Goal: Task Accomplishment & Management: Use online tool/utility

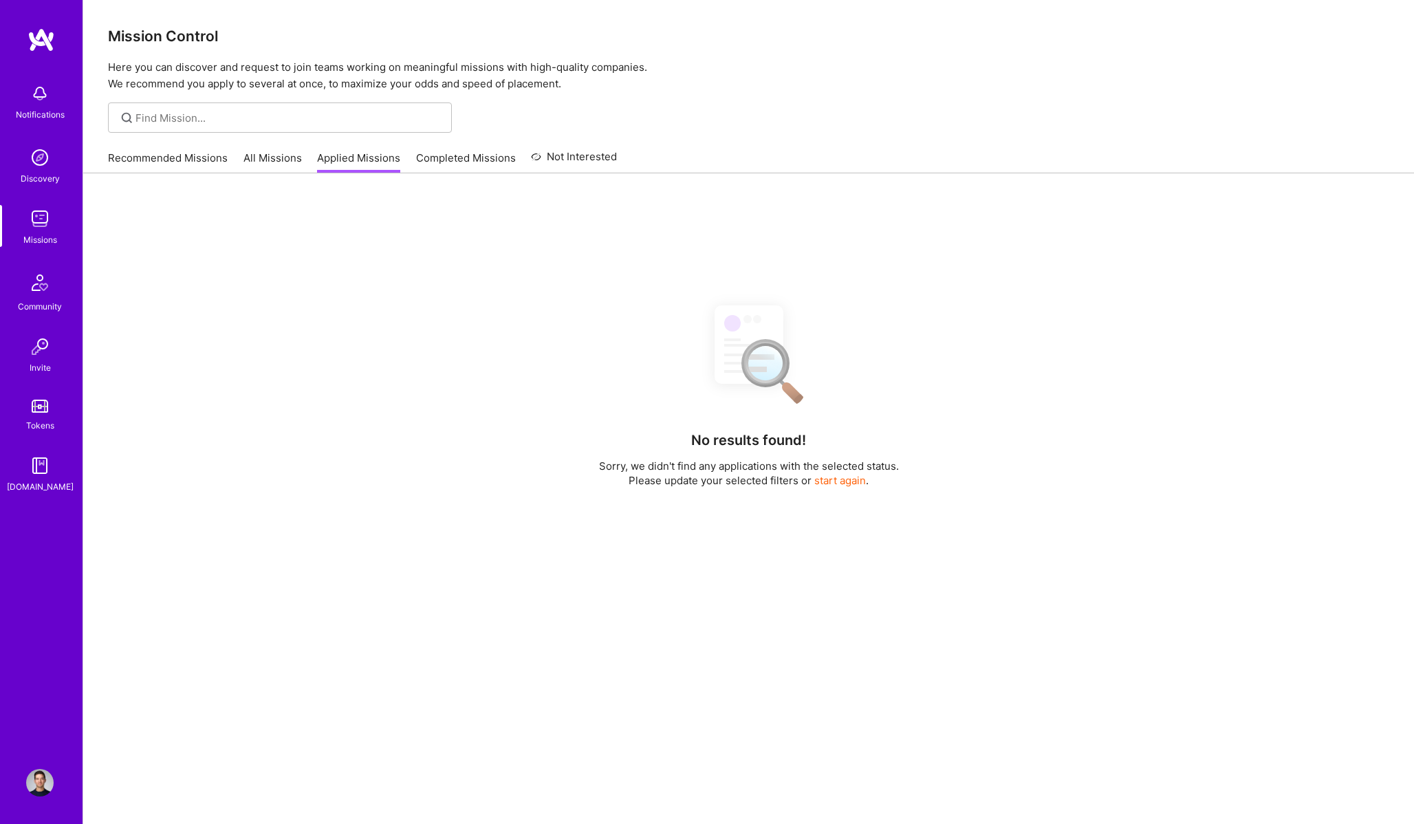
click at [288, 160] on link "All Missions" at bounding box center [273, 162] width 58 height 23
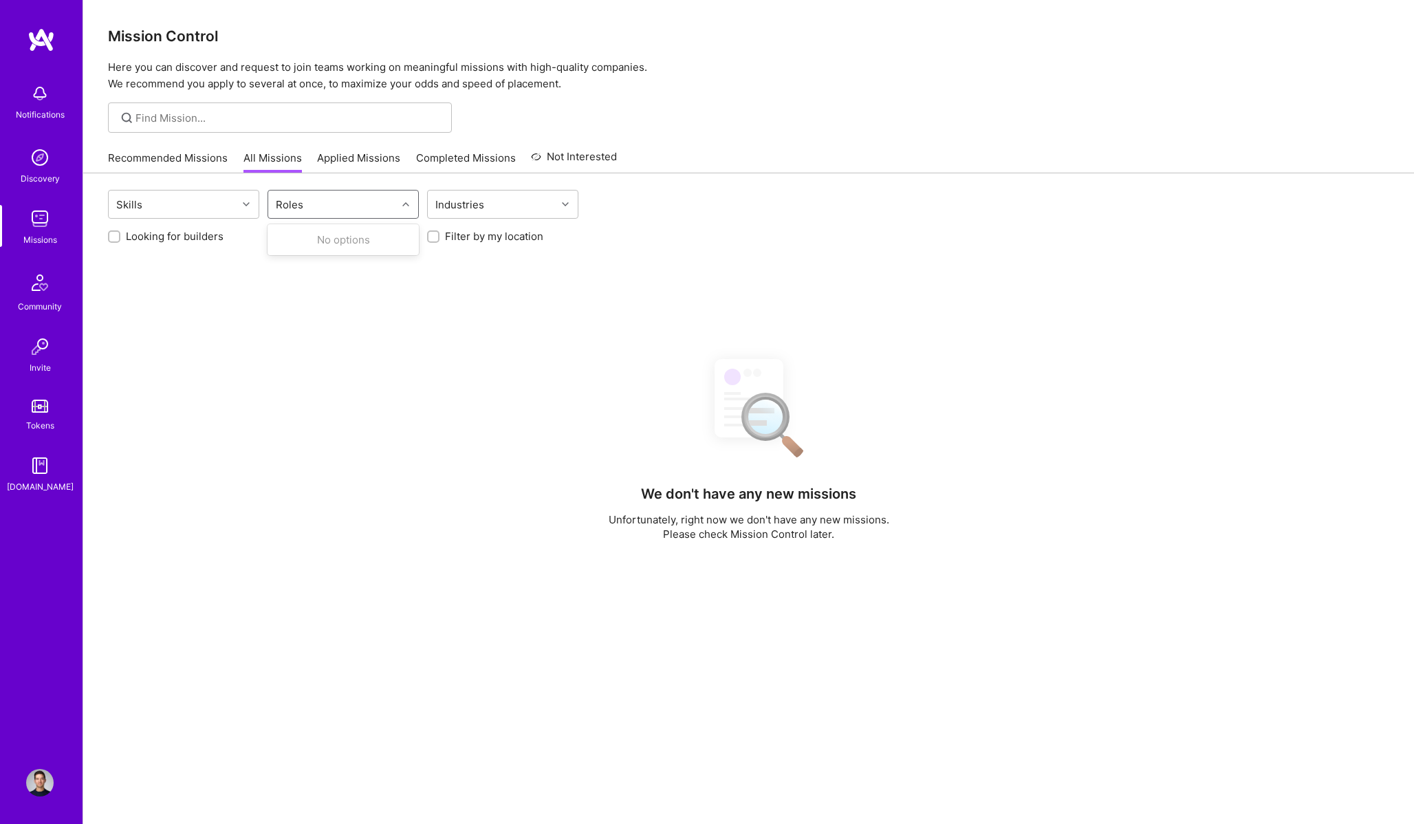
click at [338, 209] on div "Roles" at bounding box center [332, 205] width 129 height 28
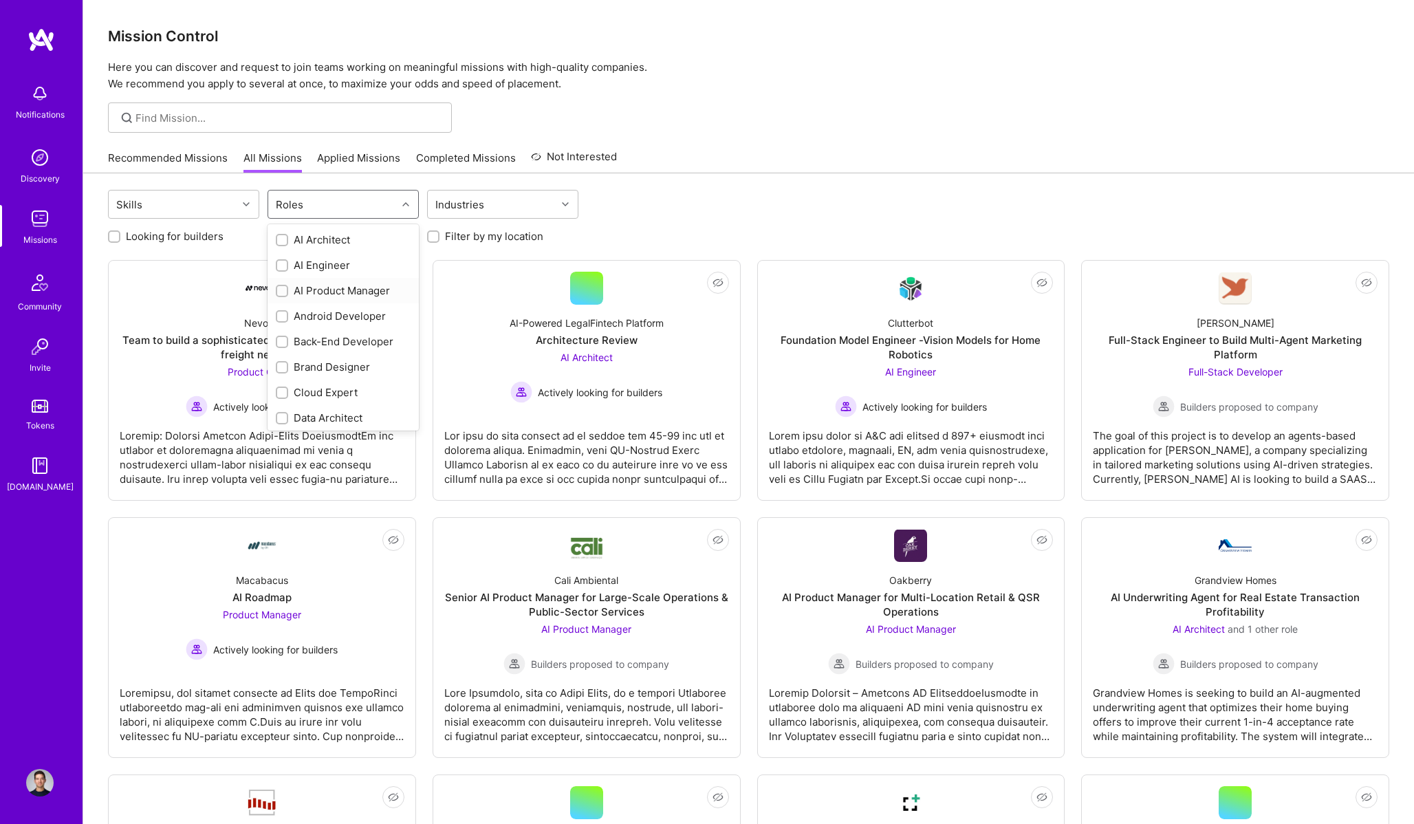
click at [339, 286] on div "AI Product Manager" at bounding box center [343, 290] width 135 height 14
checkbox input "true"
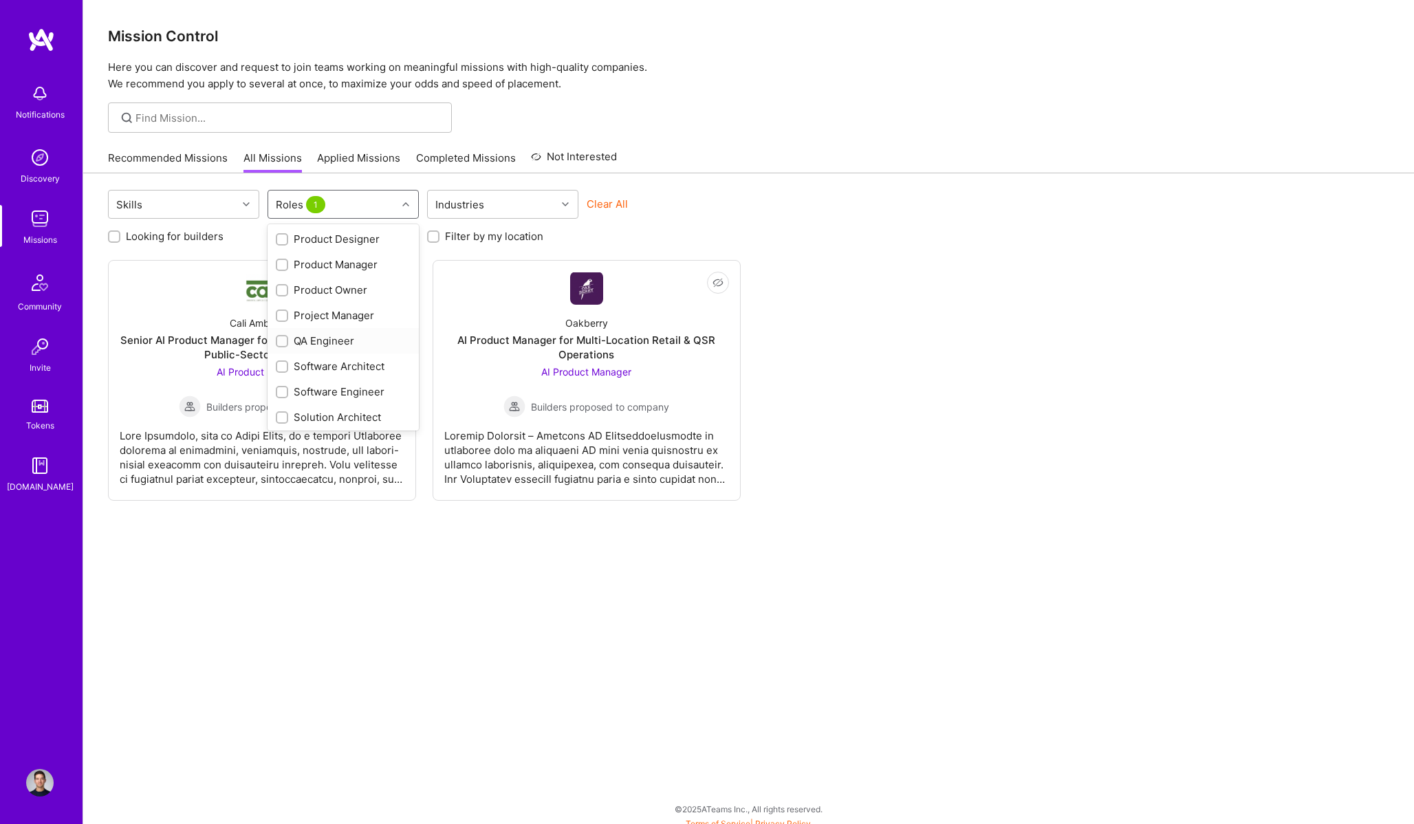
scroll to position [439, 0]
click at [347, 292] on div "Product Manager" at bounding box center [343, 284] width 151 height 25
checkbox input "true"
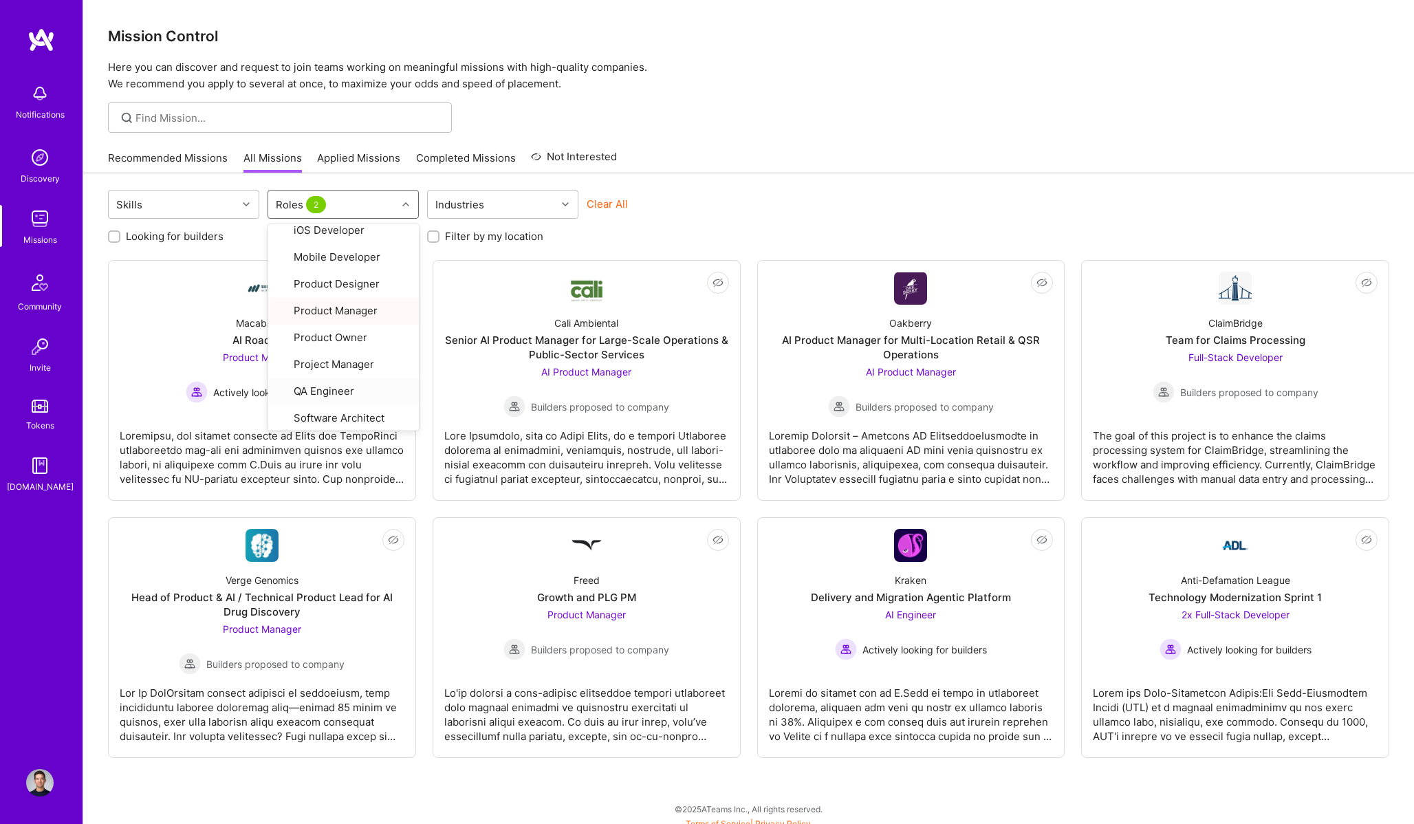
click at [882, 133] on div "Mission Control Here you can discover and request to join teams working on mean…" at bounding box center [748, 416] width 1331 height 833
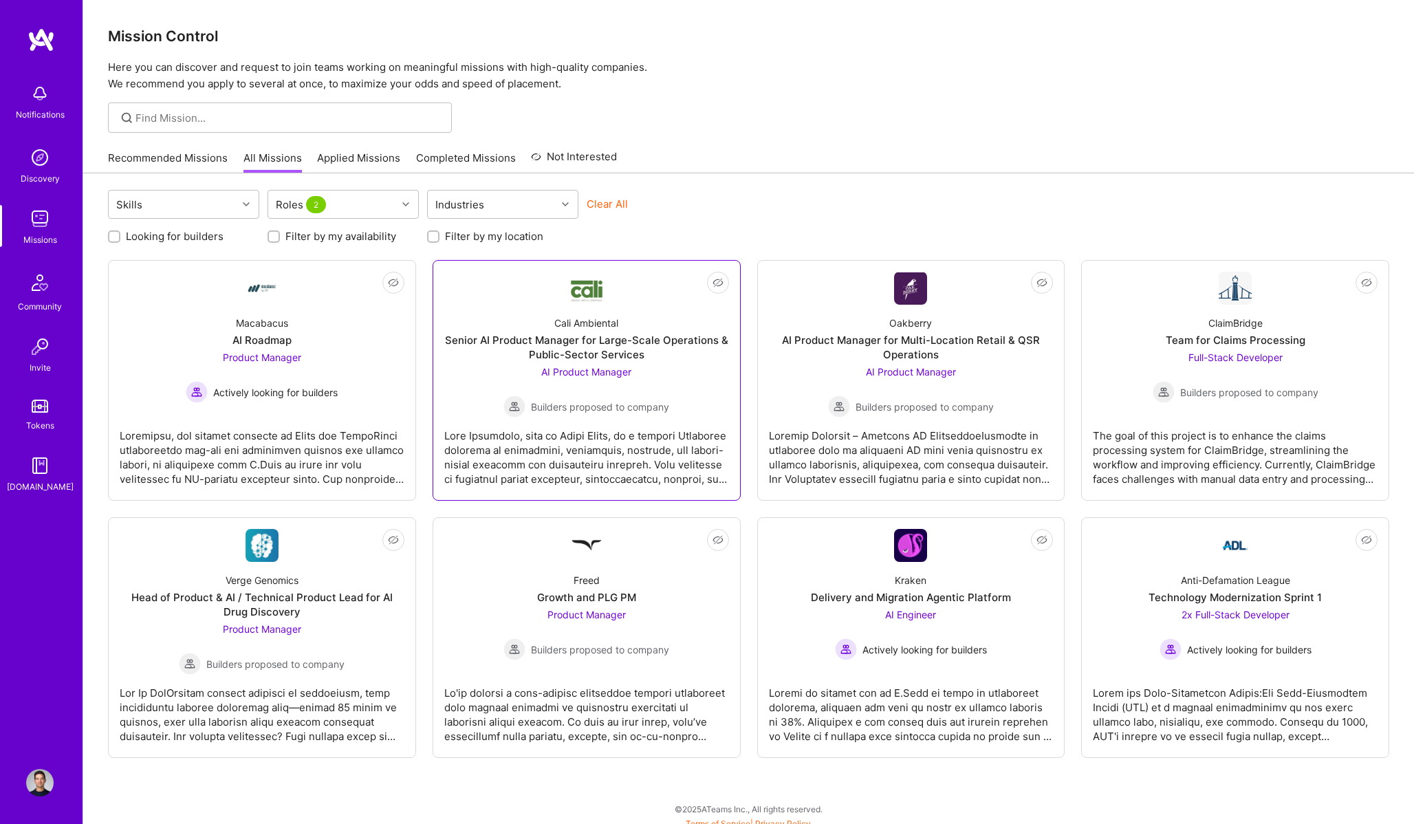
scroll to position [8, 0]
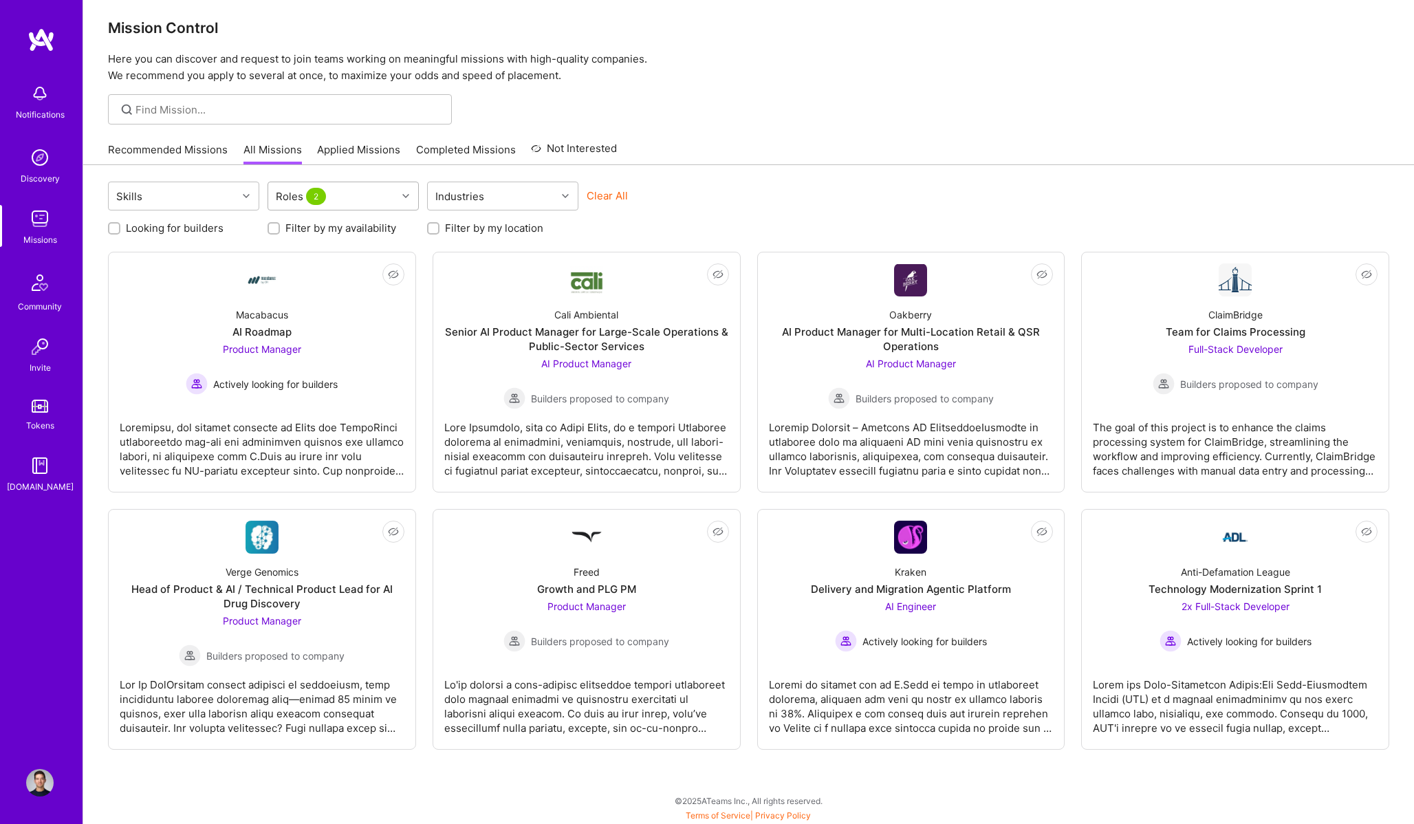
click at [383, 186] on div "Roles 2" at bounding box center [332, 196] width 129 height 28
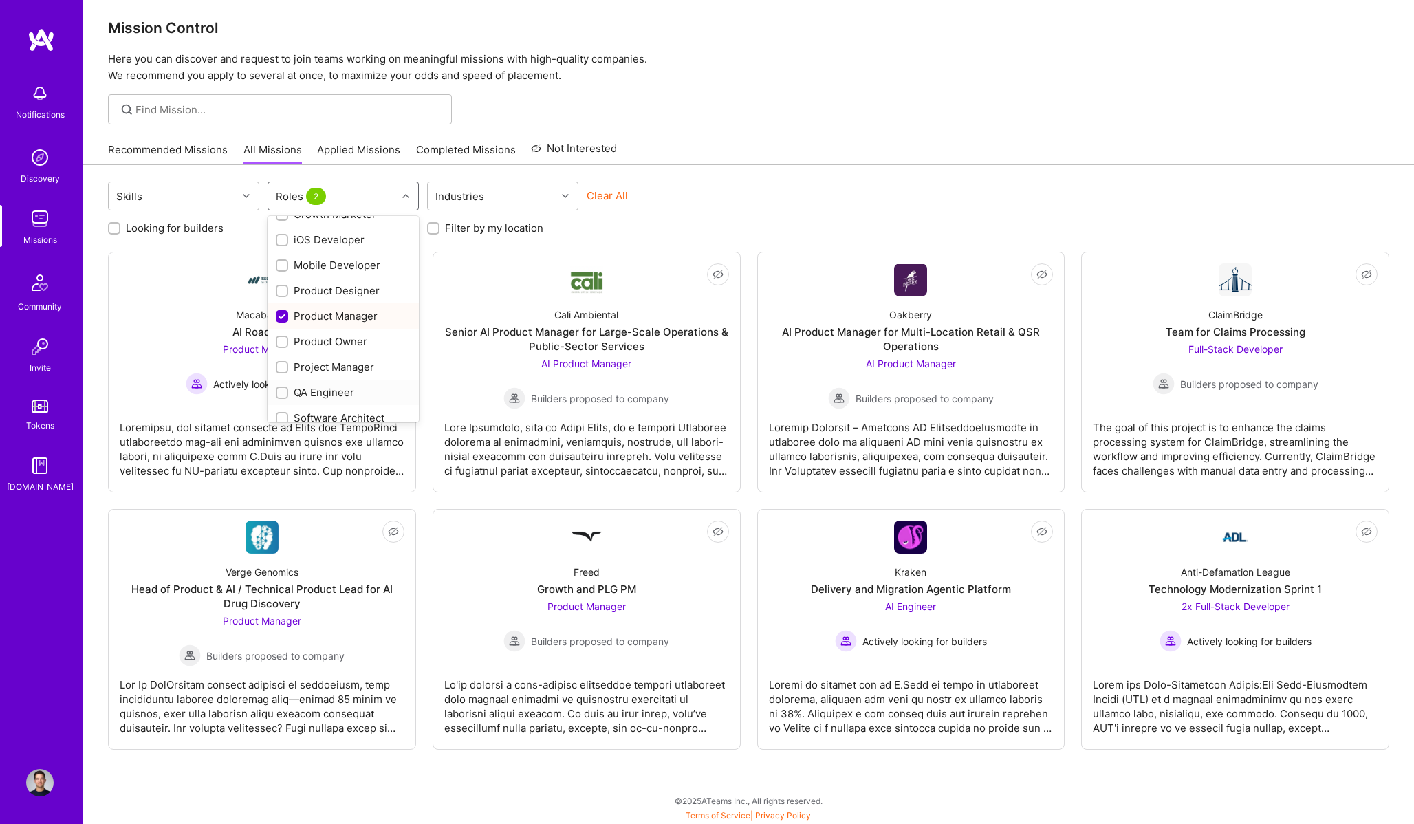
scroll to position [392, 0]
click at [353, 356] on div "Product Owner" at bounding box center [343, 348] width 151 height 25
checkbox input "true"
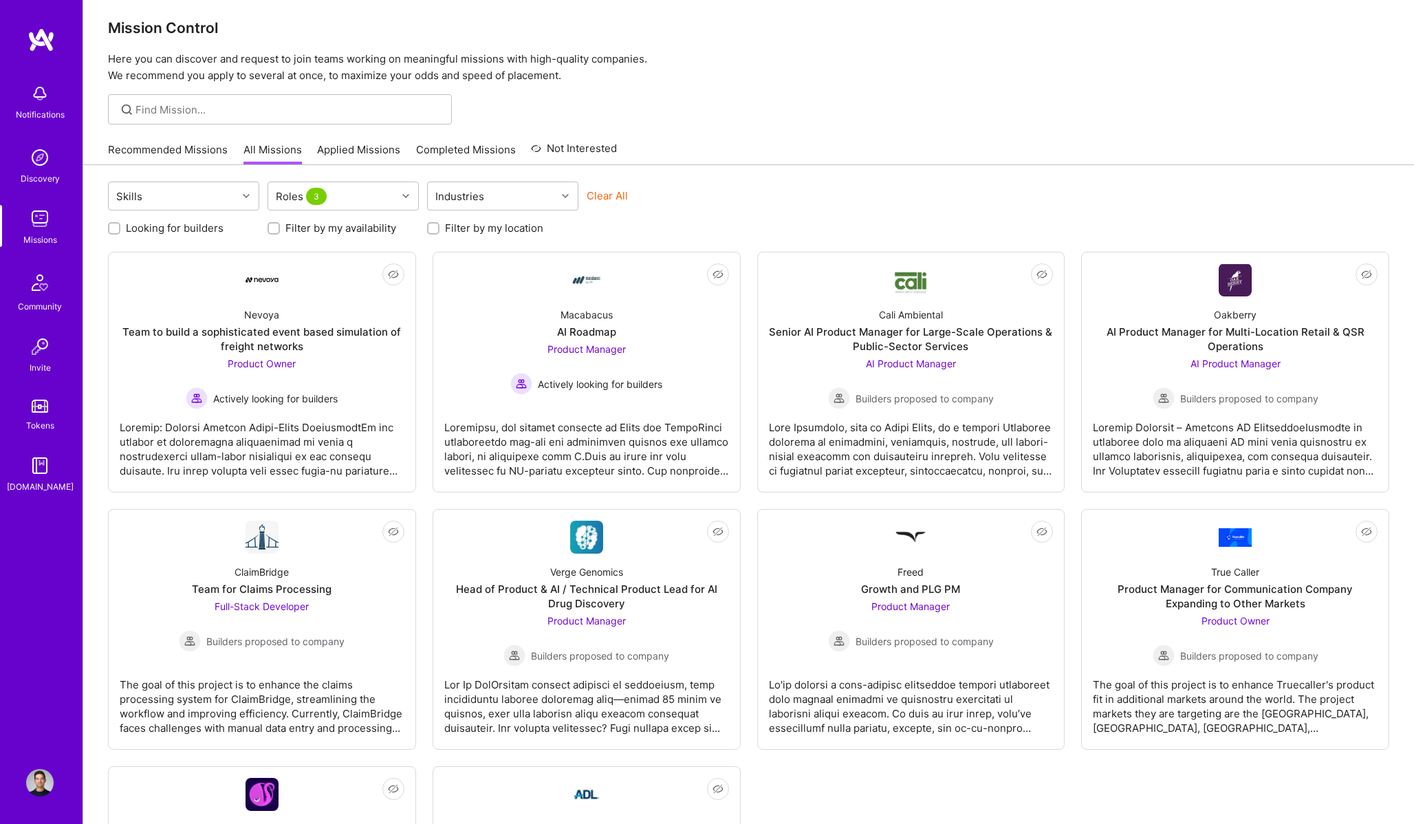
click at [790, 106] on div at bounding box center [748, 109] width 1331 height 30
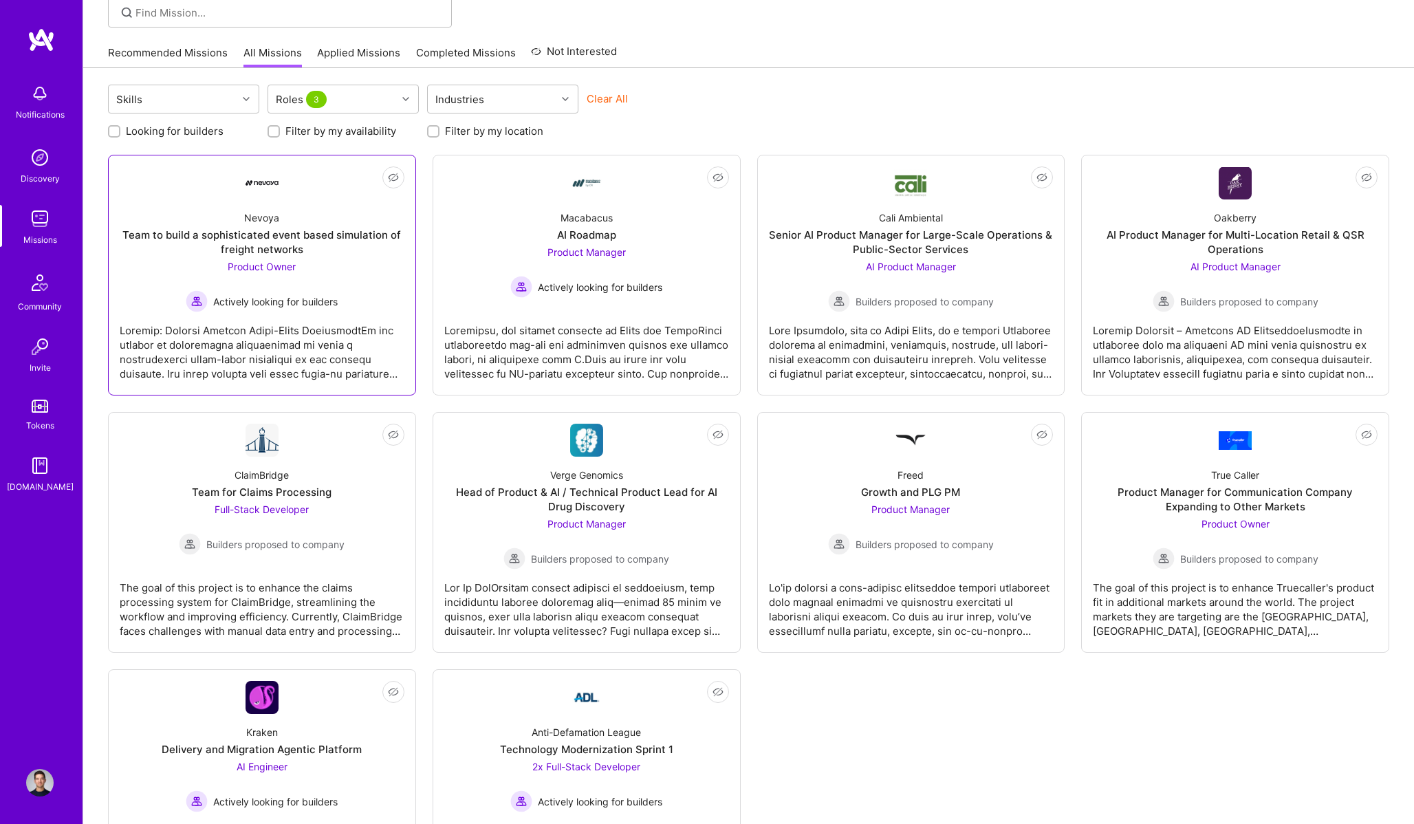
scroll to position [210, 0]
